Goal: Answer question/provide support

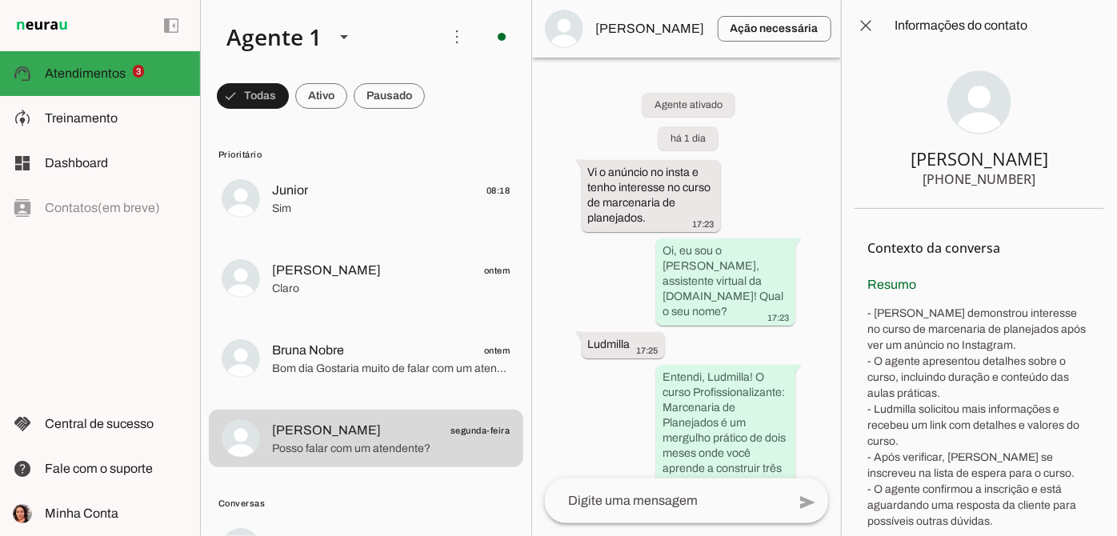
scroll to position [1279, 0]
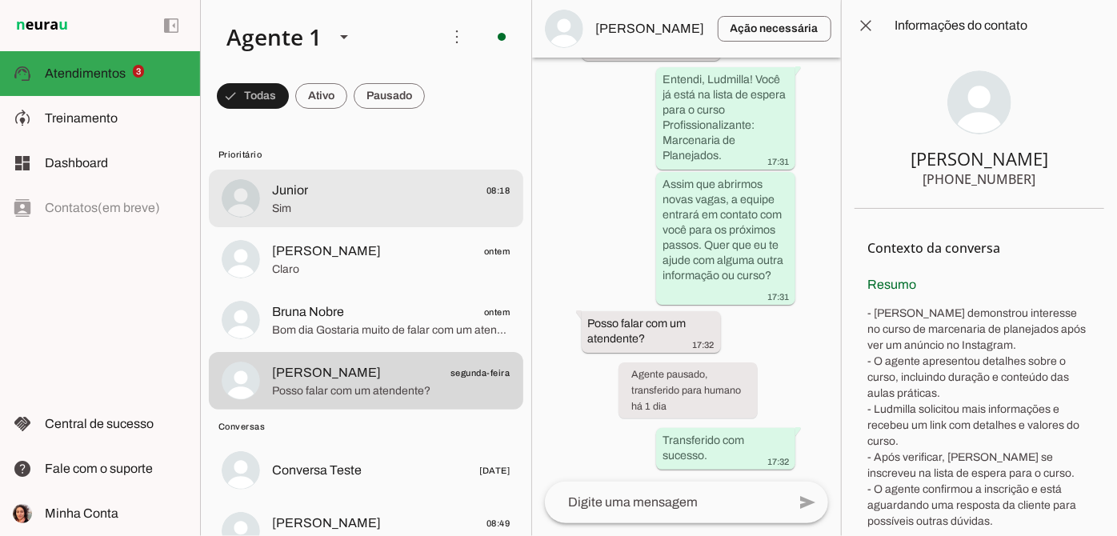
click at [342, 187] on span "Junior 08:18" at bounding box center [391, 191] width 238 height 20
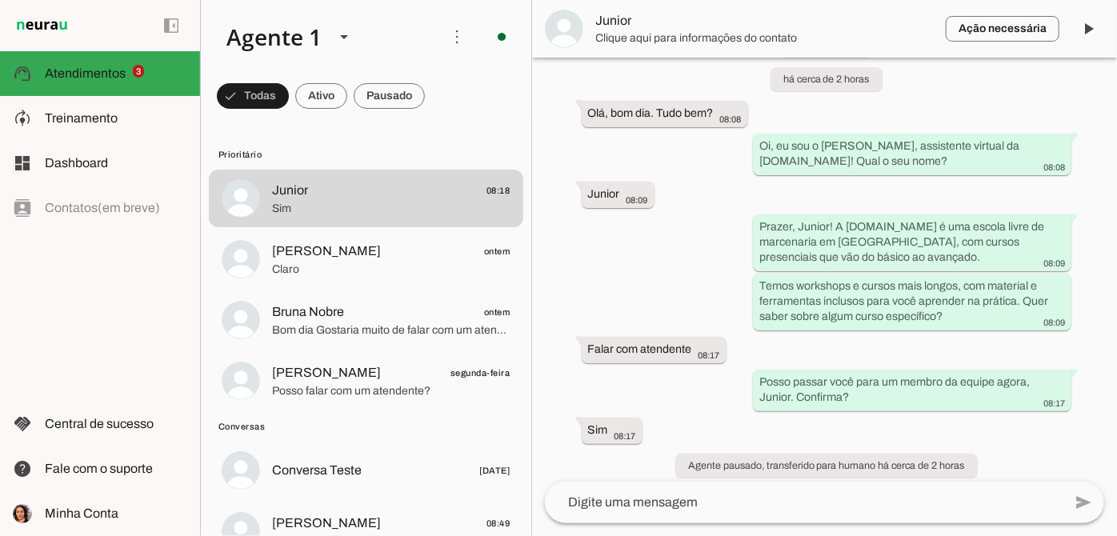
scroll to position [102, 0]
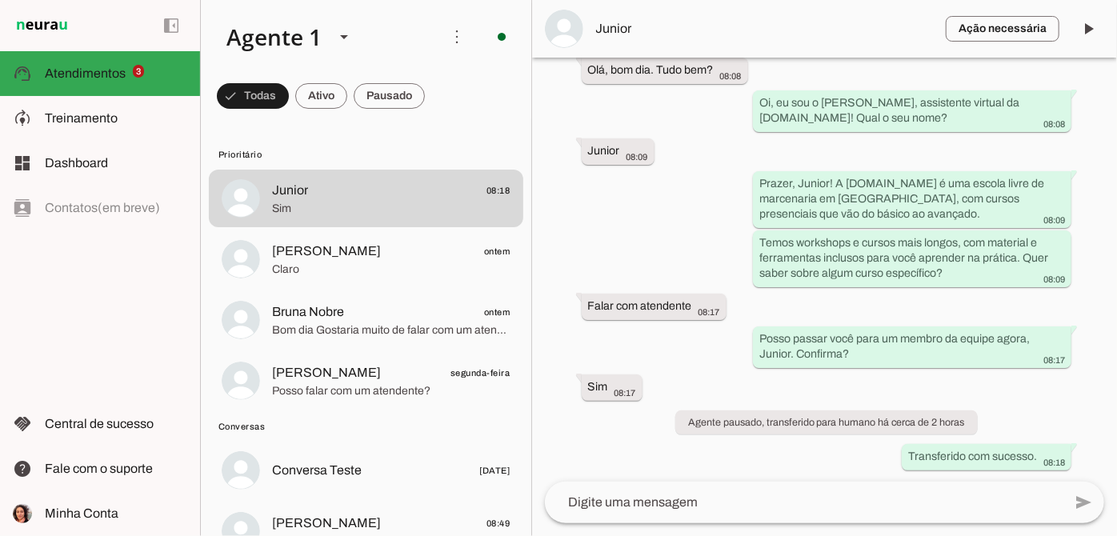
click at [619, 24] on span "Junior" at bounding box center [764, 28] width 337 height 19
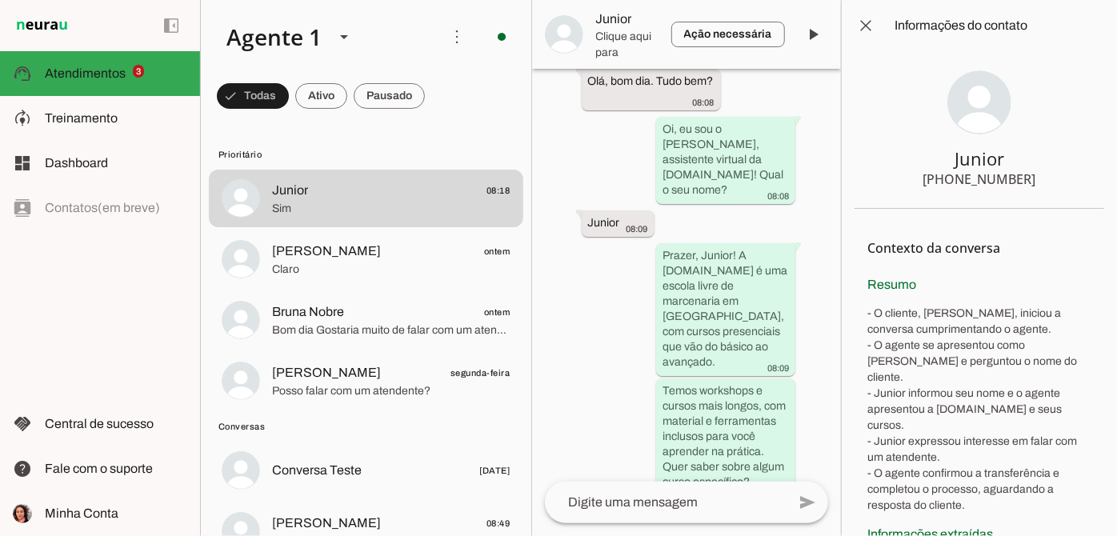
scroll to position [378, 0]
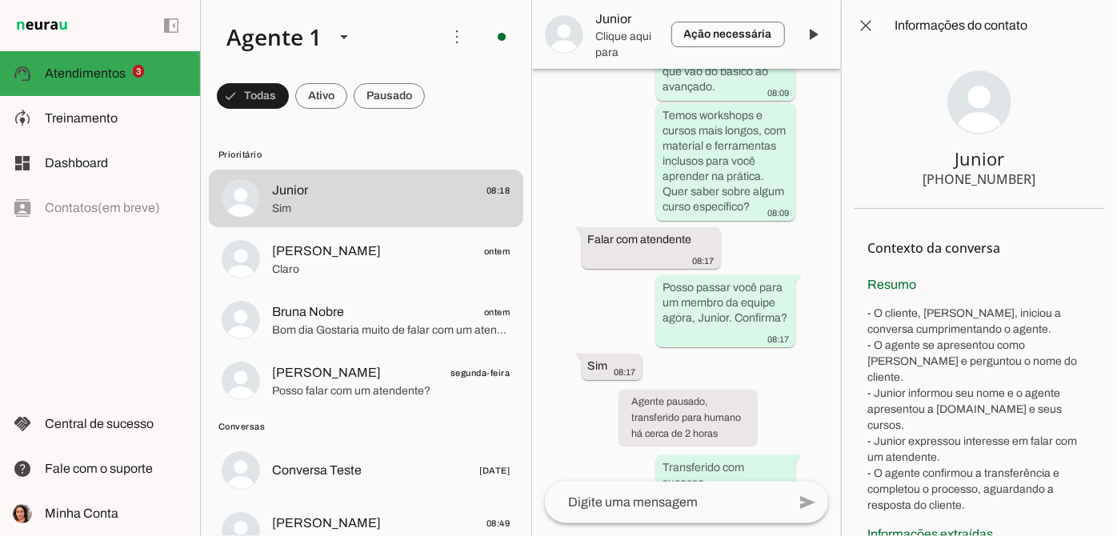
click at [973, 186] on div "[PHONE_NUMBER]" at bounding box center [979, 179] width 113 height 19
drag, startPoint x: 927, startPoint y: 175, endPoint x: 1028, endPoint y: 186, distance: 101.4
click at [1028, 186] on section "Junior [PHONE_NUMBER]" at bounding box center [980, 130] width 250 height 158
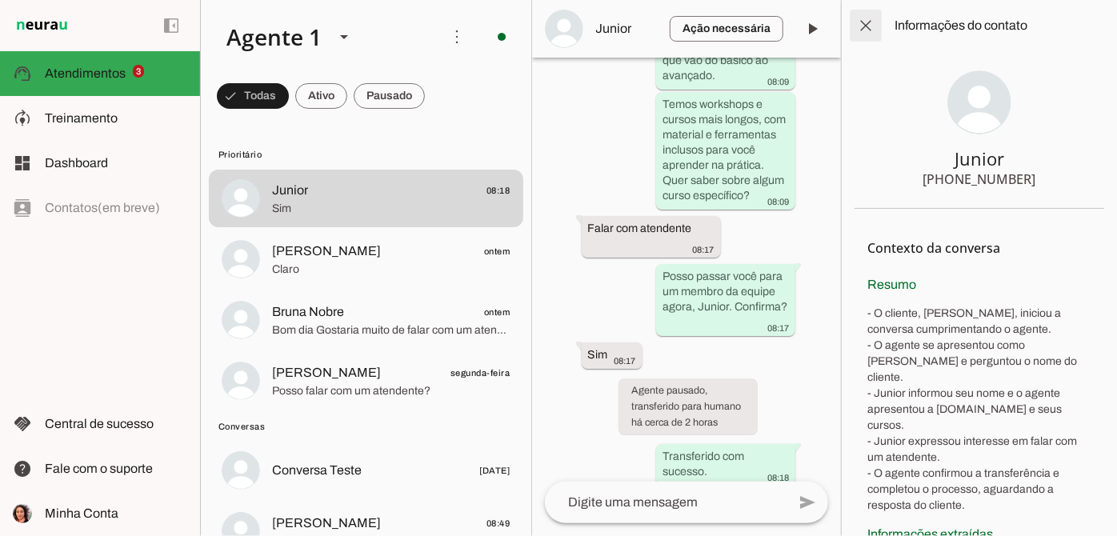
click at [881, 30] on span at bounding box center [866, 25] width 38 height 38
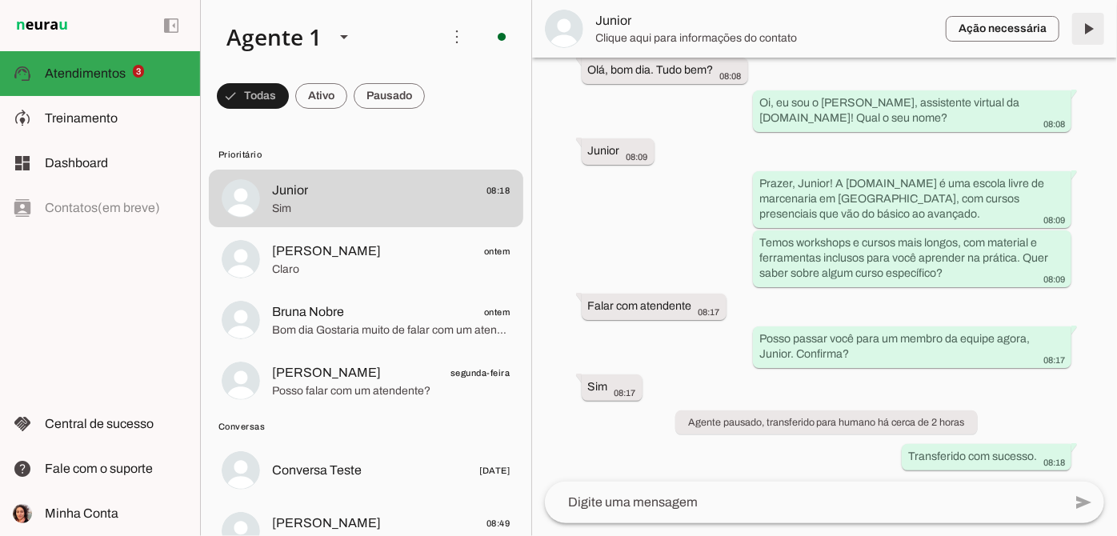
click at [1086, 29] on span at bounding box center [1088, 29] width 38 height 38
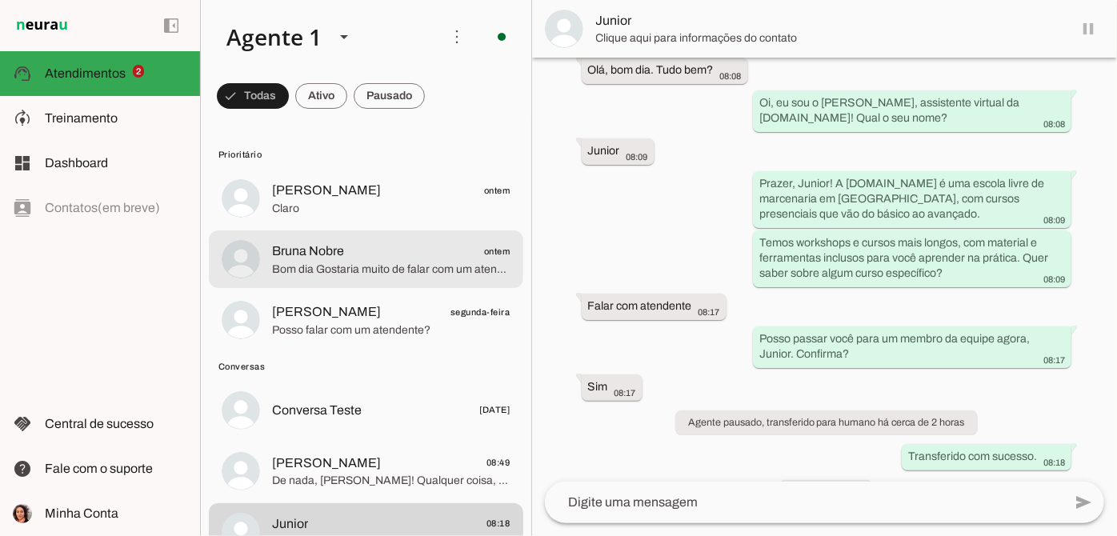
scroll to position [140, 0]
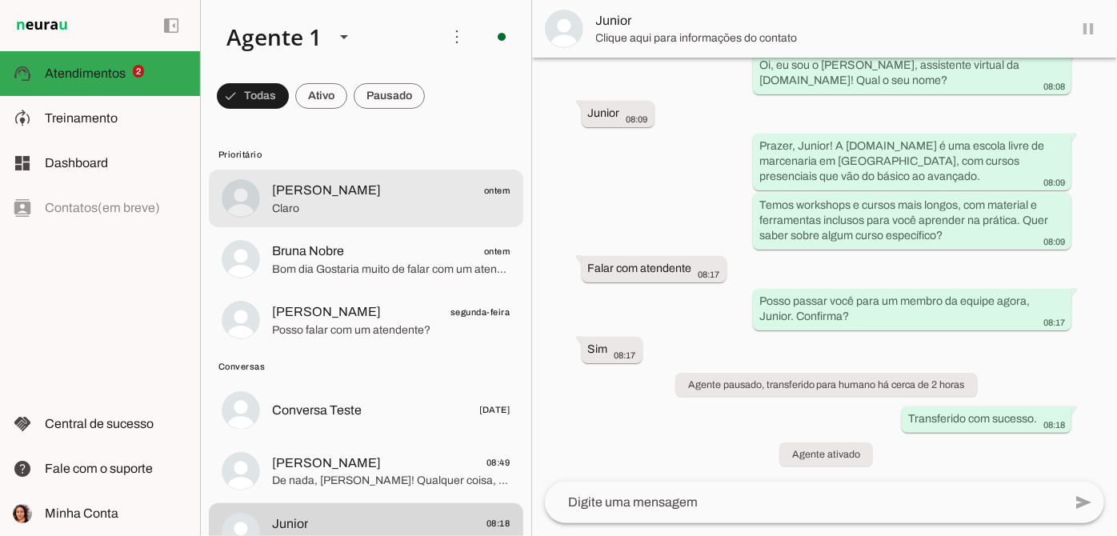
click at [397, 199] on span "[PERSON_NAME] ontem" at bounding box center [391, 191] width 238 height 20
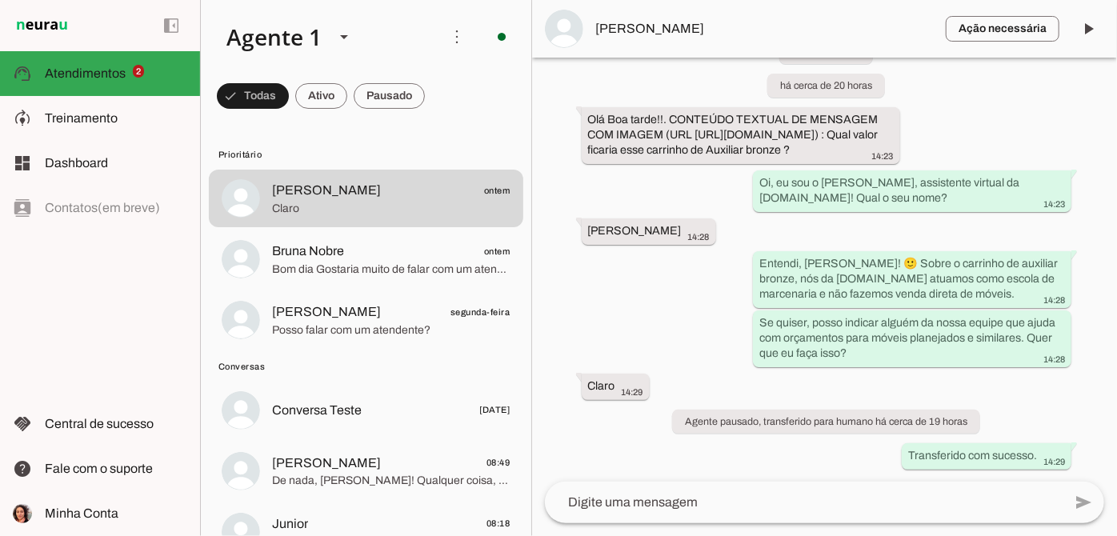
scroll to position [90, 0]
click at [723, 133] on div "Olá Boa tarde!!. CONTEÚDO TEXTUAL DE MENSAGEM COM IMAGEM (URL [URL][DOMAIN_NAME…" at bounding box center [741, 136] width 306 height 50
drag, startPoint x: 587, startPoint y: 110, endPoint x: 1116, endPoint y: 124, distance: 529.9
click at [1116, 124] on div "Agente ativado há cerca de 20 horas Olá Boa tarde!!. CONTEÚDO TEXTUAL DE MENSAG…" at bounding box center [824, 270] width 585 height 424
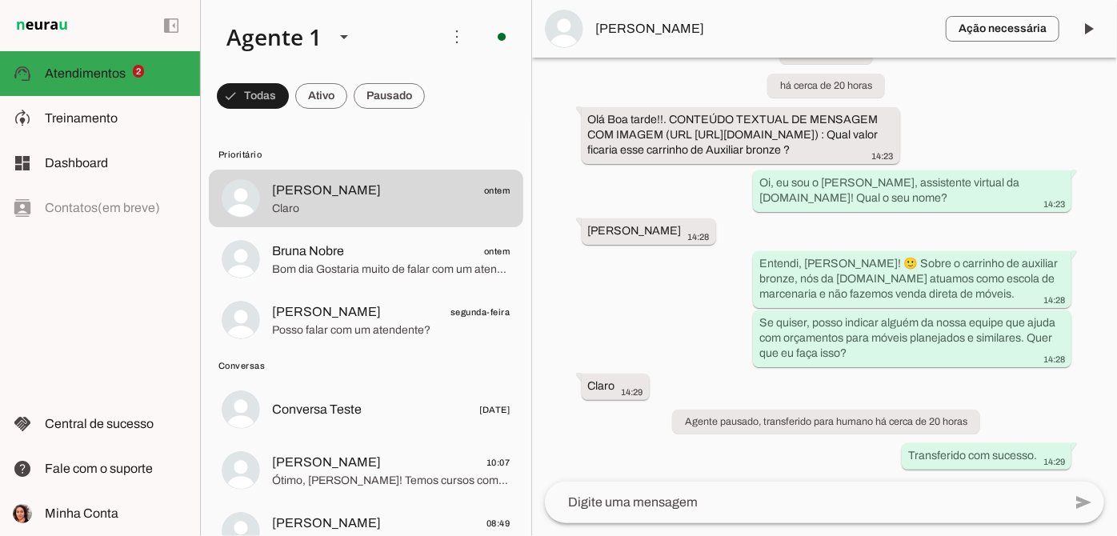
scroll to position [90, 0]
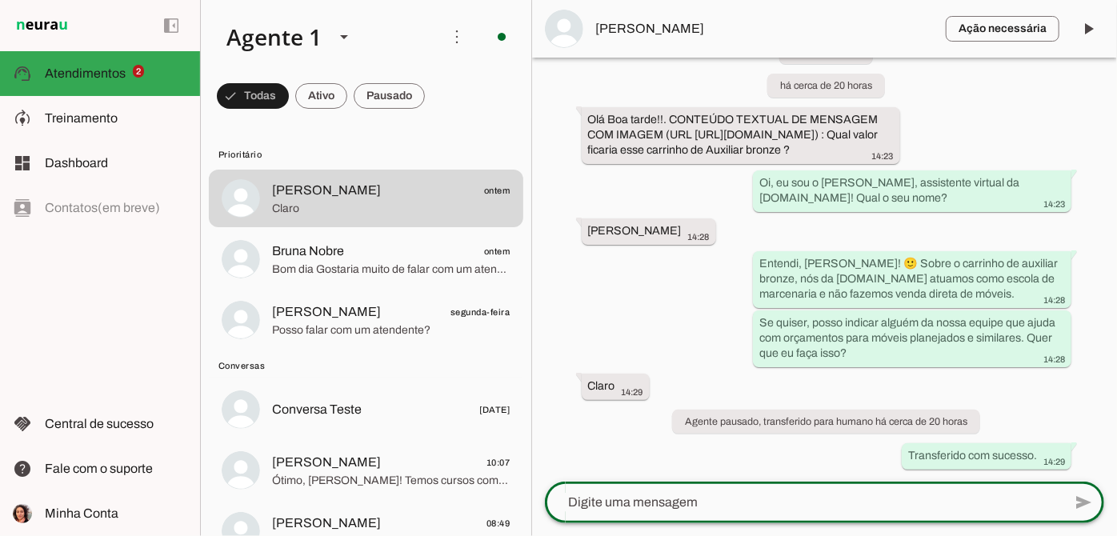
click at [694, 511] on textarea at bounding box center [804, 502] width 518 height 19
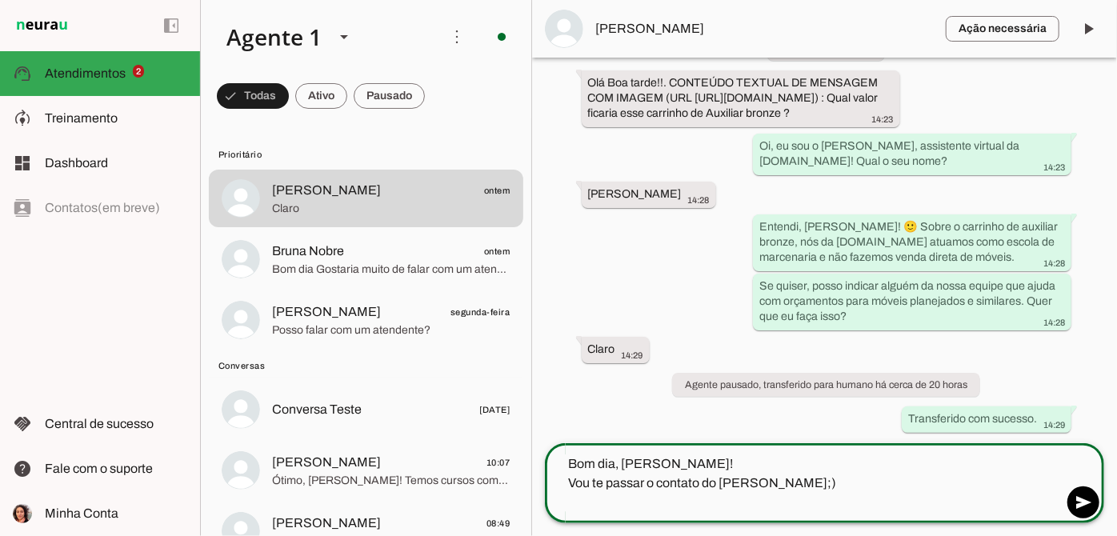
click at [753, 487] on textarea "Bom dia, [PERSON_NAME]! Vou te passar o contato do [PERSON_NAME];)" at bounding box center [804, 484] width 518 height 58
click at [709, 512] on textarea "Bom dia, [PERSON_NAME]! Vou te passar o contato do [PERSON_NAME] ;)" at bounding box center [804, 484] width 518 height 58
type textarea "Bom dia, [PERSON_NAME]! Vou te passar o contato do [PERSON_NAME] ;)"
type md-outlined-text-field "Bom dia, [PERSON_NAME]! Vou te passar o contato do [PERSON_NAME] ;)"
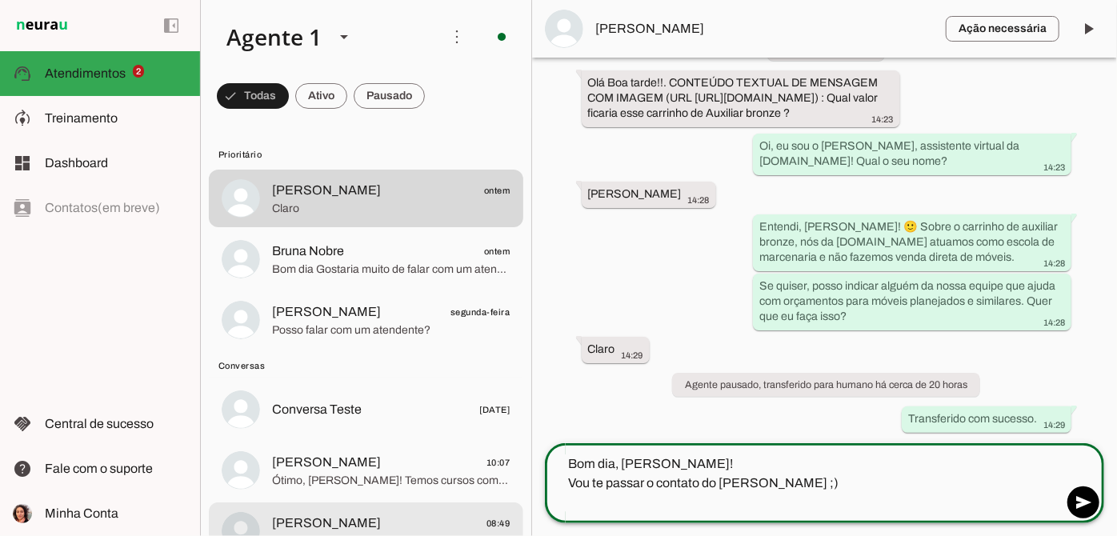
paste textarea "[PHONE_NUMBER]"
type textarea "Bom dia, [PERSON_NAME]! Vou te passar o contato do [PERSON_NAME] ;) [PHONE_NUMB…"
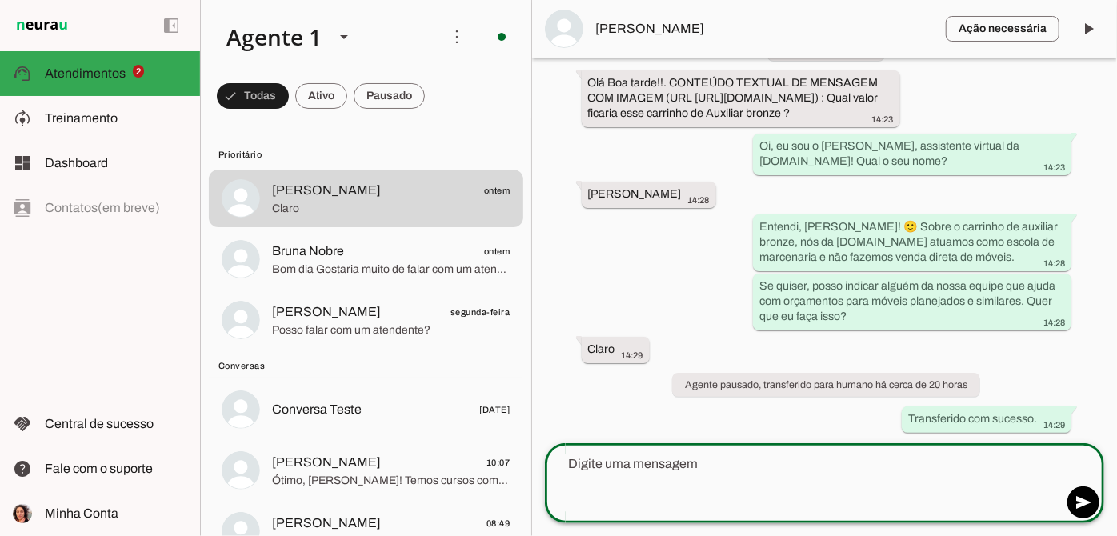
scroll to position [174, 0]
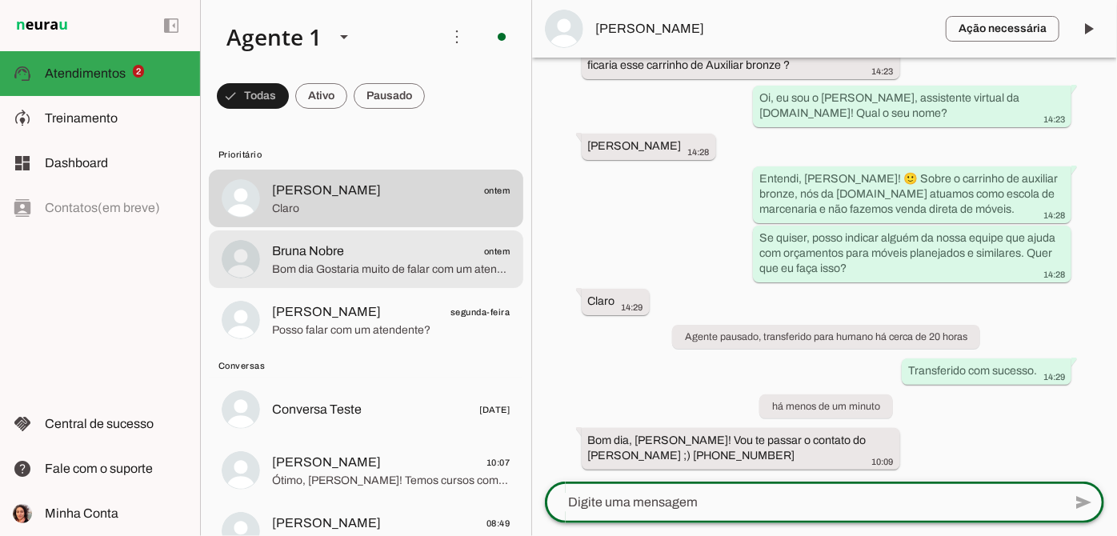
click at [283, 270] on span "Bom dia Gostaria muito de falar com um atendente" at bounding box center [391, 270] width 238 height 16
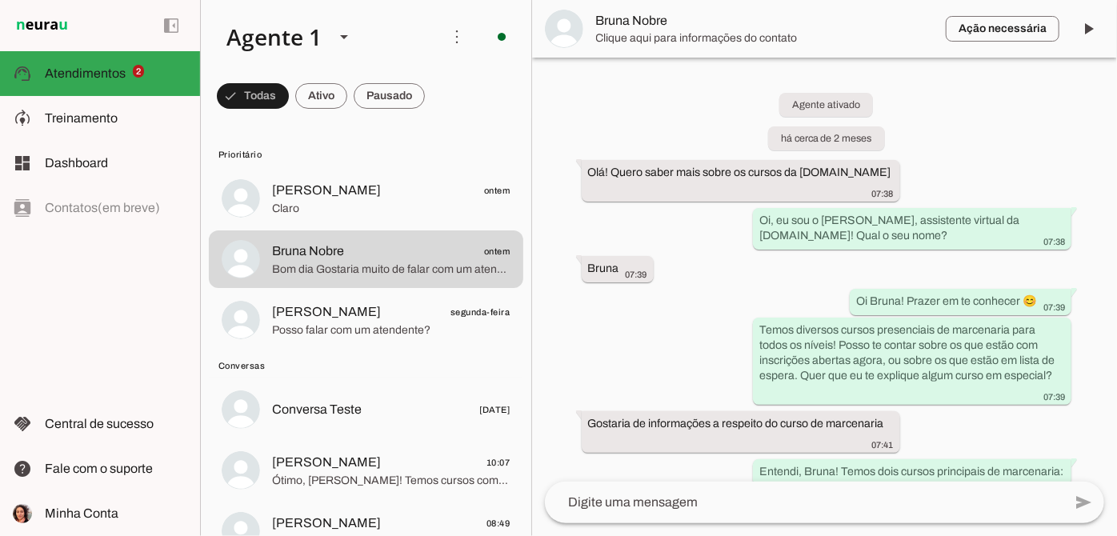
scroll to position [4235, 0]
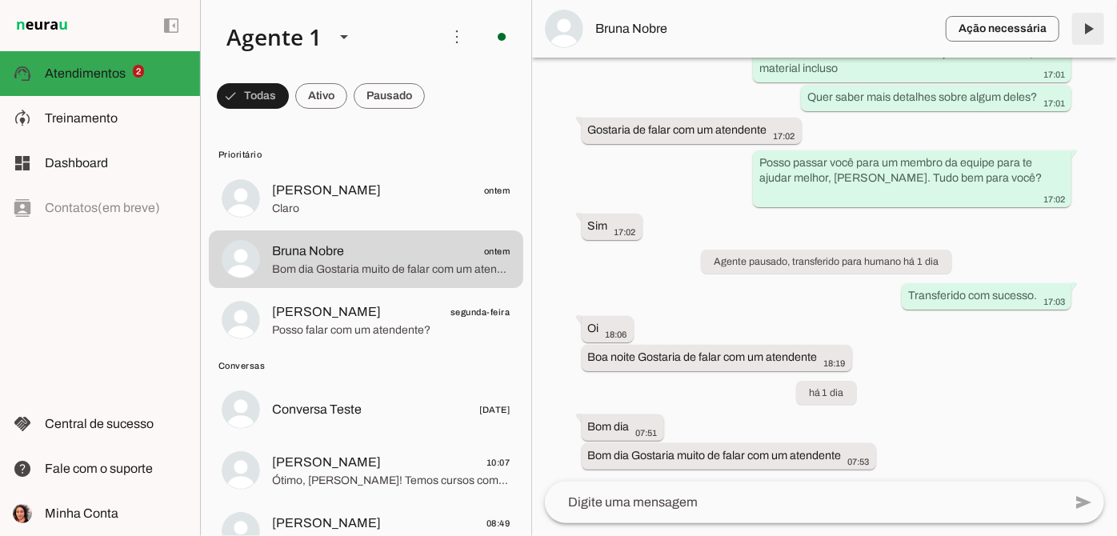
click at [1090, 41] on span at bounding box center [1088, 29] width 38 height 38
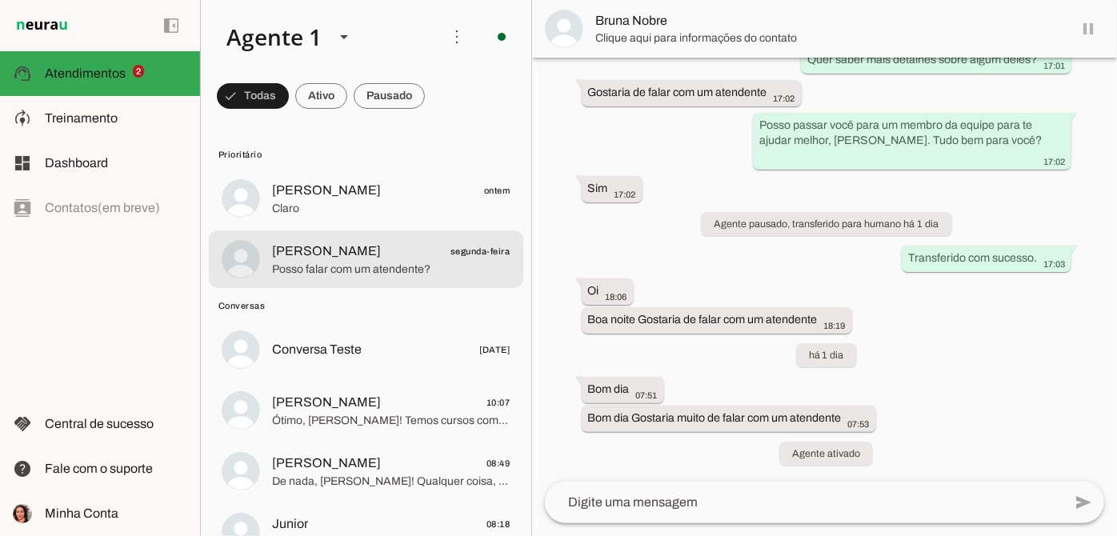
click at [405, 278] on div at bounding box center [391, 259] width 238 height 39
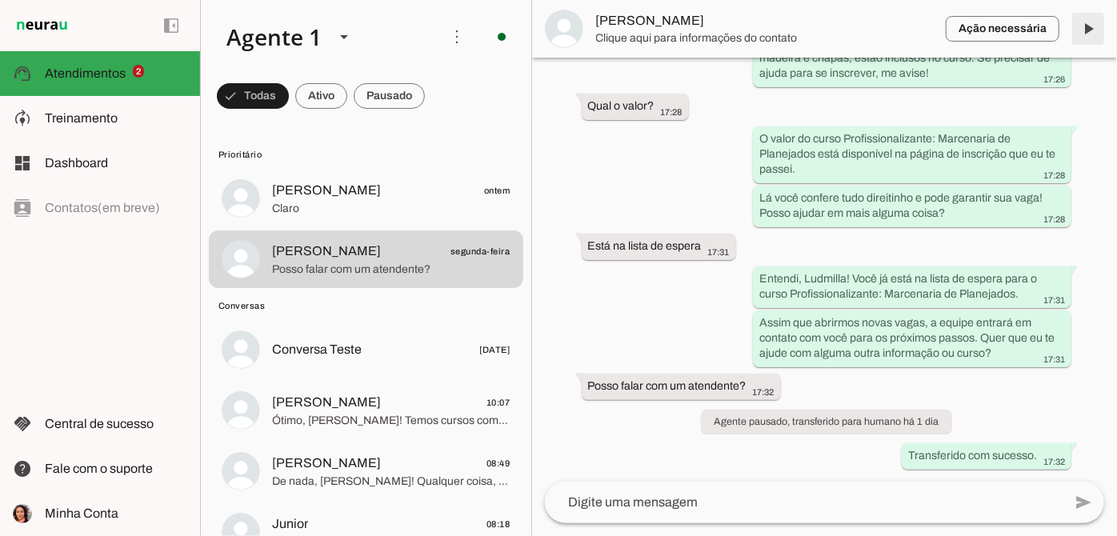
click at [1088, 30] on span at bounding box center [1088, 29] width 38 height 38
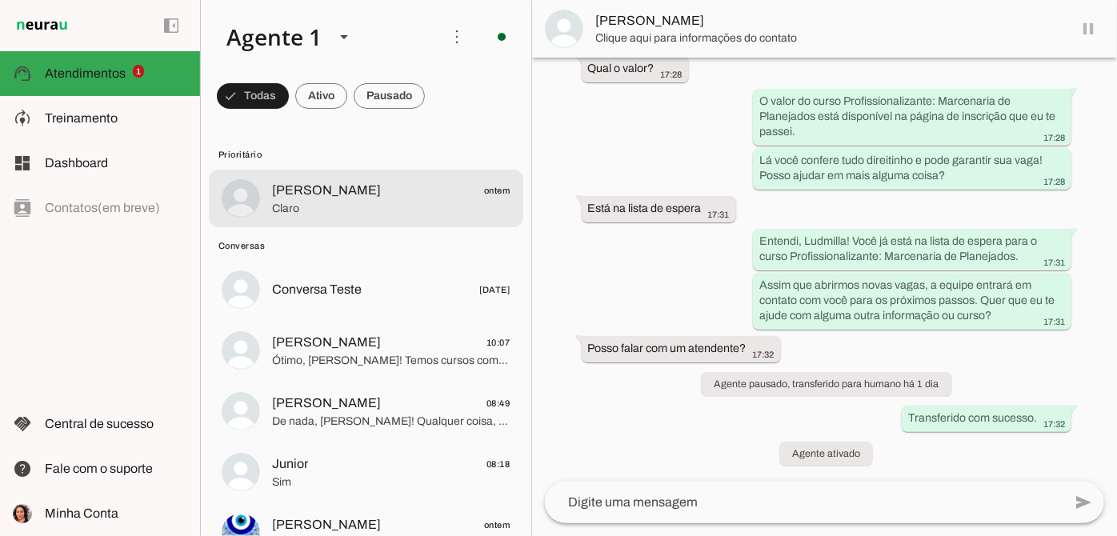
click at [358, 194] on span "[PERSON_NAME] ontem" at bounding box center [391, 191] width 238 height 20
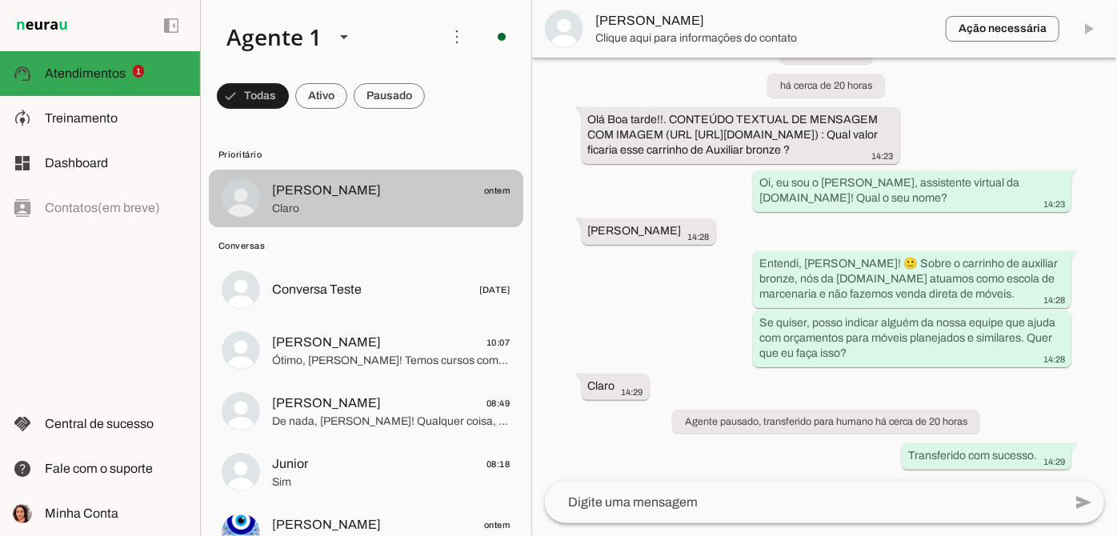
scroll to position [174, 0]
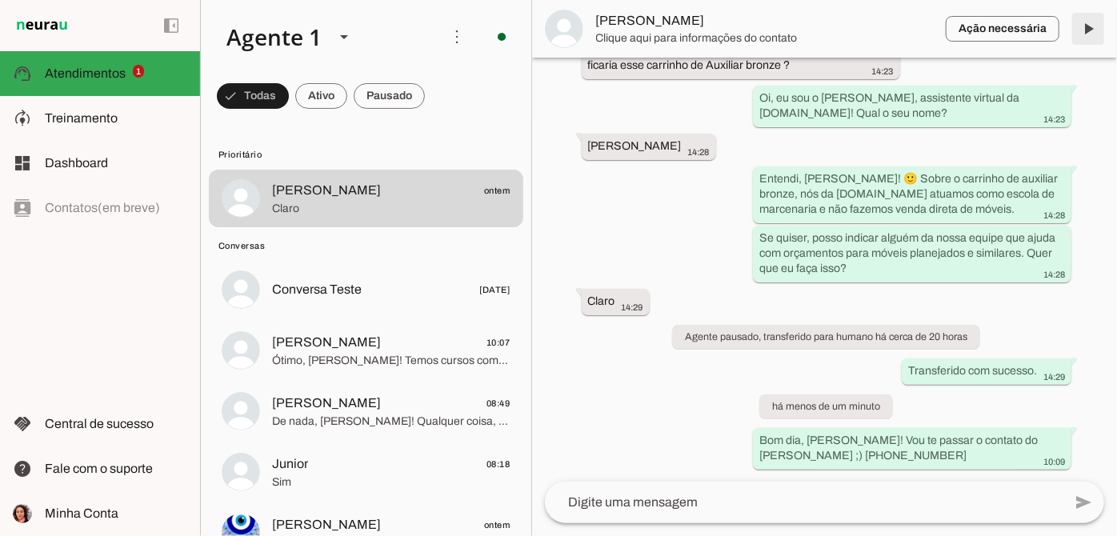
click at [1095, 34] on span at bounding box center [1088, 29] width 38 height 38
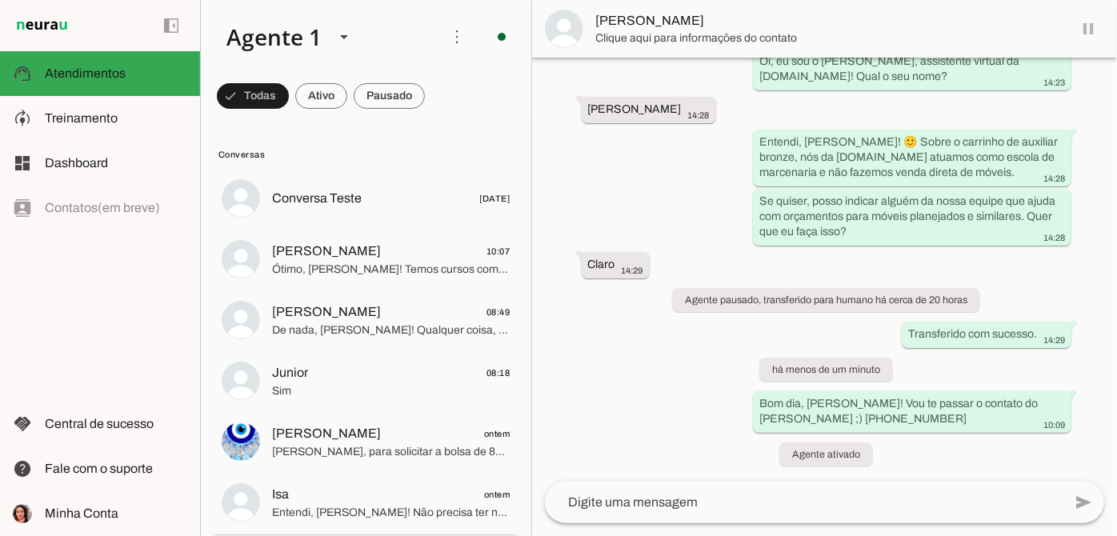
scroll to position [212, 0]
